Goal: Find specific page/section: Find specific page/section

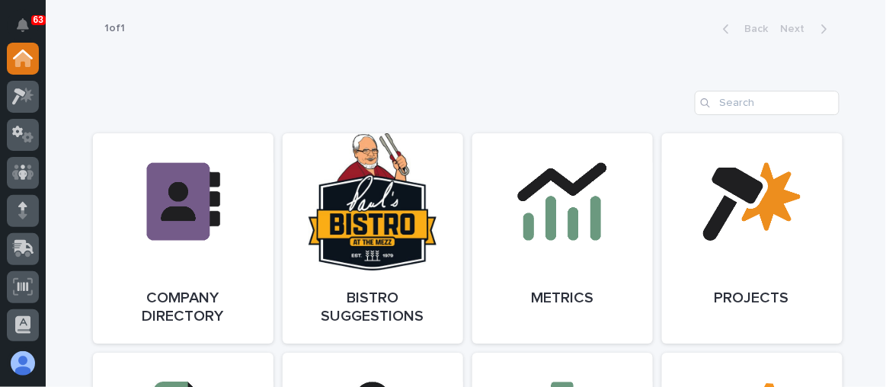
scroll to position [1177, 0]
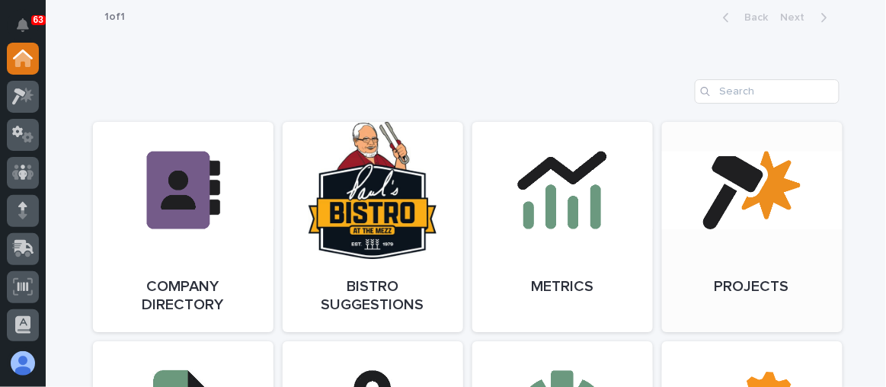
click at [764, 214] on link "Open Link" at bounding box center [752, 227] width 181 height 210
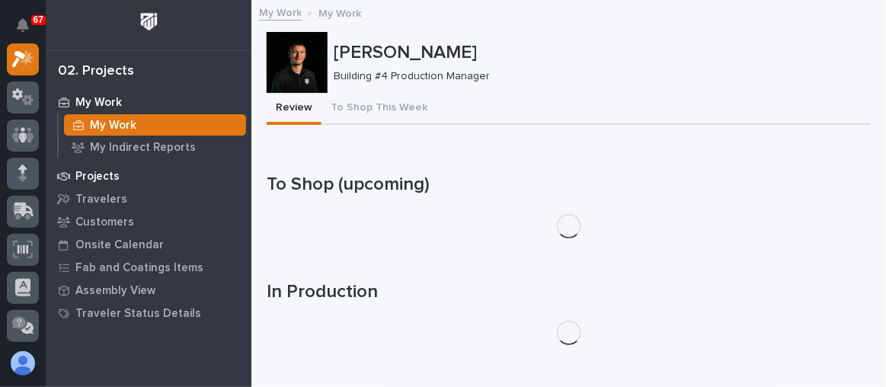
click at [109, 178] on p "Projects" at bounding box center [97, 177] width 44 height 14
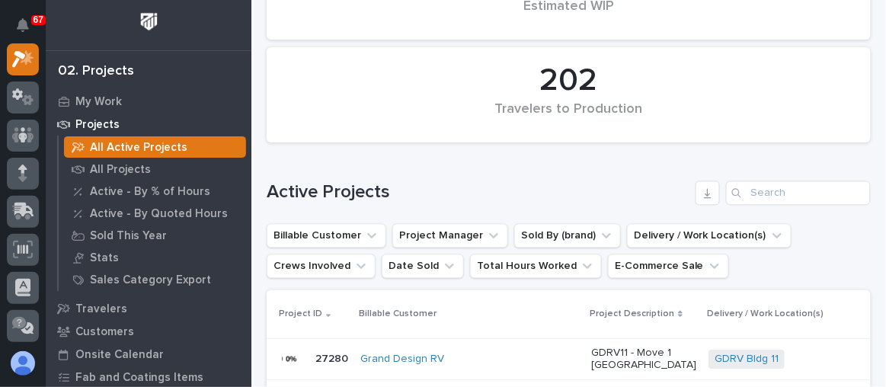
scroll to position [693, 0]
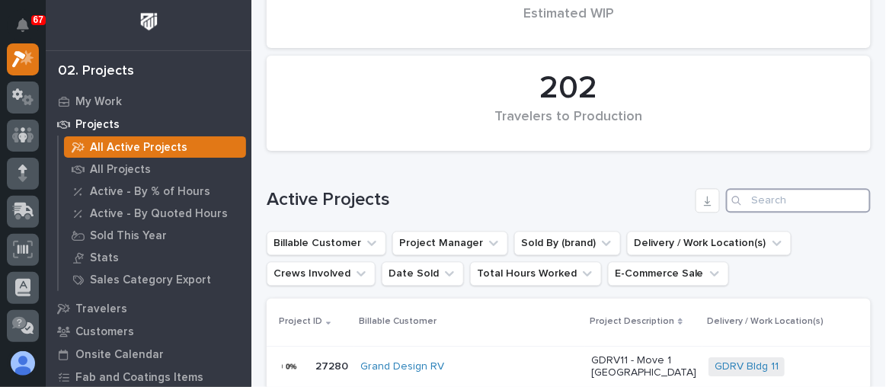
click at [742, 200] on input "Search" at bounding box center [798, 201] width 145 height 24
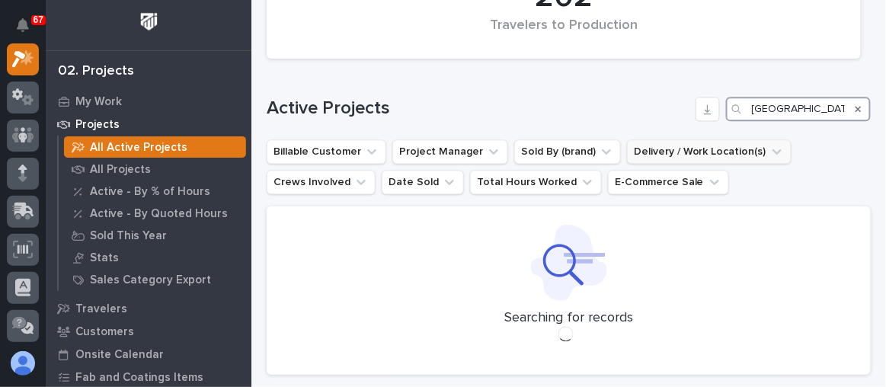
scroll to position [830, 0]
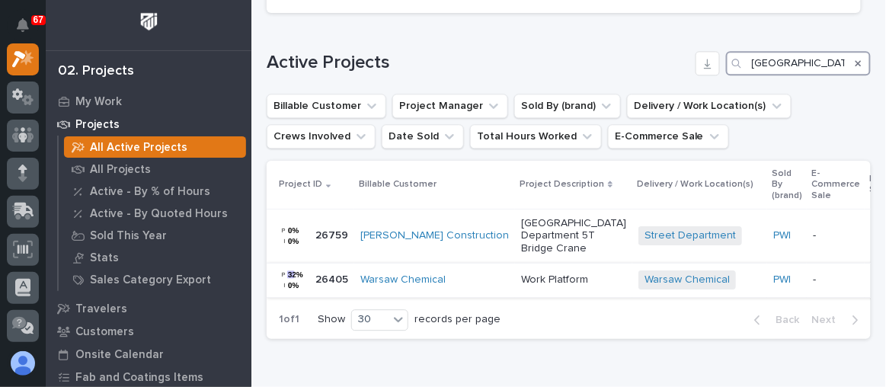
type input "[GEOGRAPHIC_DATA]"
click at [456, 286] on div "Warsaw Chemical" at bounding box center [434, 279] width 149 height 13
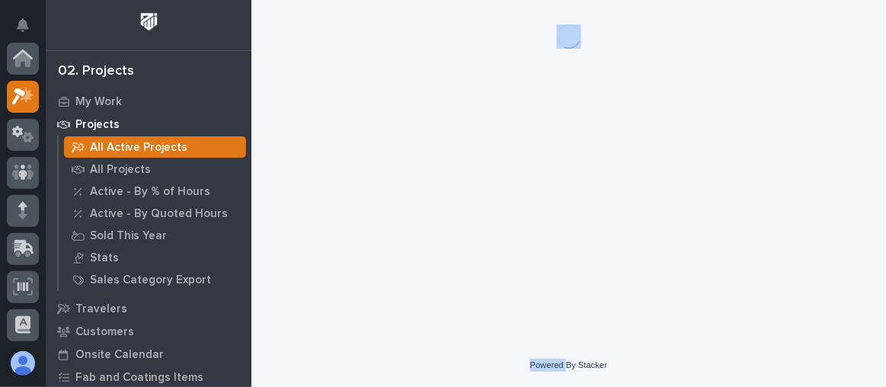
click at [456, 316] on div "Loading... Saving… Loading... Saving…" at bounding box center [568, 172] width 635 height 344
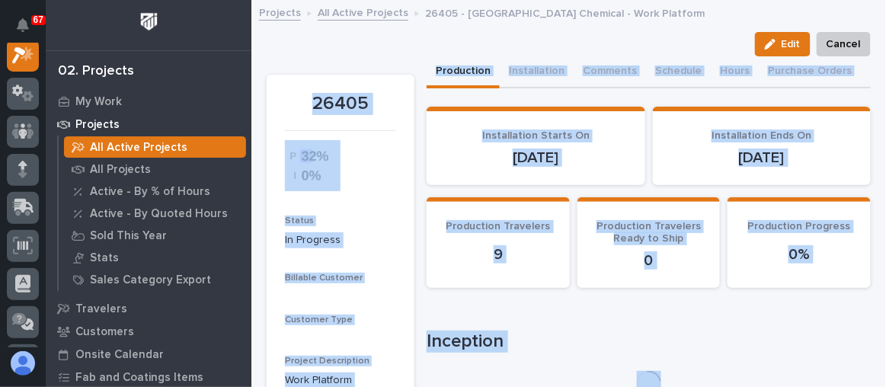
scroll to position [37, 0]
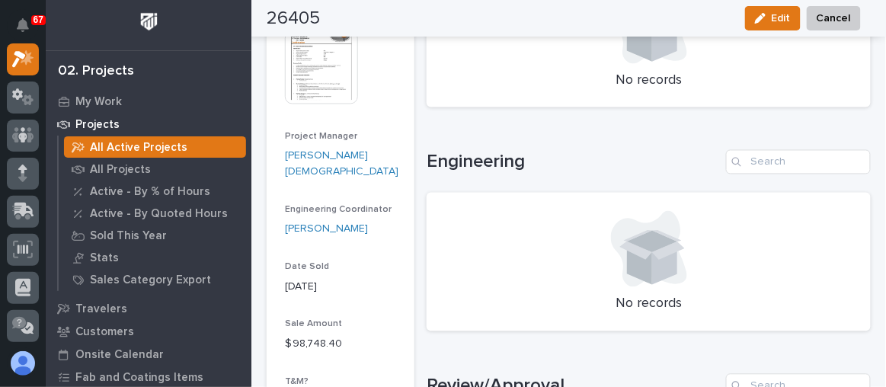
scroll to position [485, 0]
